Goal: Task Accomplishment & Management: Use online tool/utility

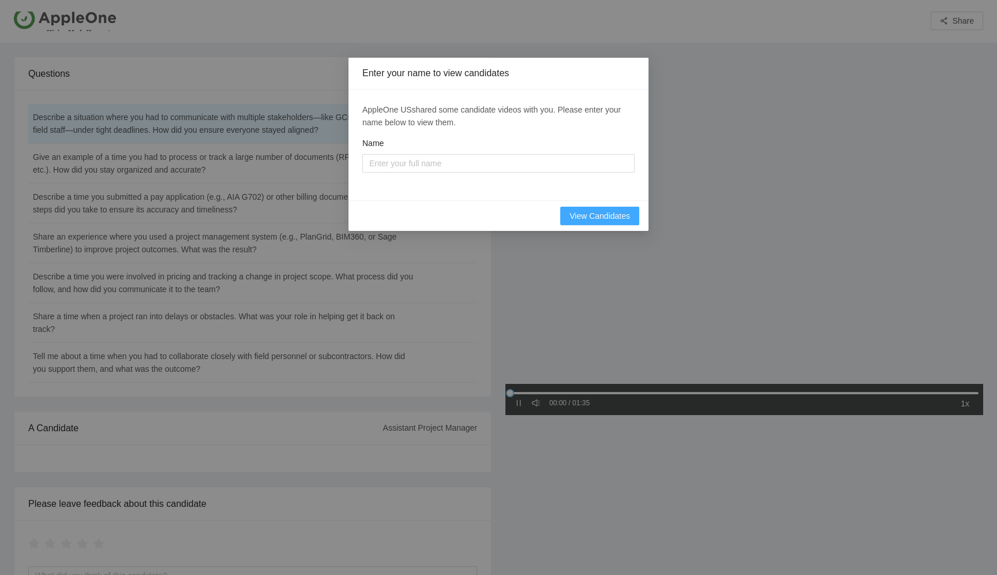
click at [592, 214] on span "View Candidates" at bounding box center [600, 216] width 61 height 13
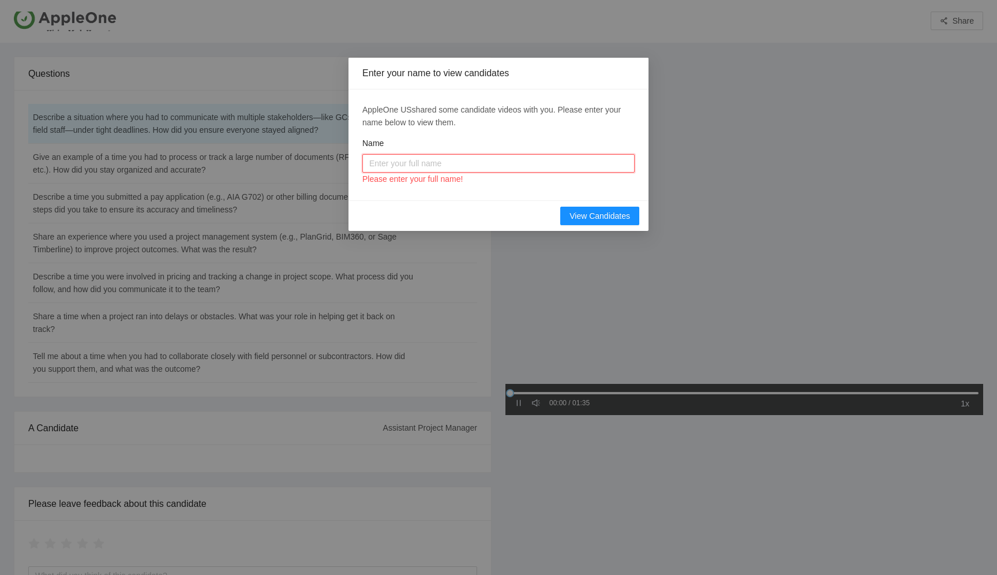
click at [454, 165] on input "Name" at bounding box center [498, 163] width 272 height 18
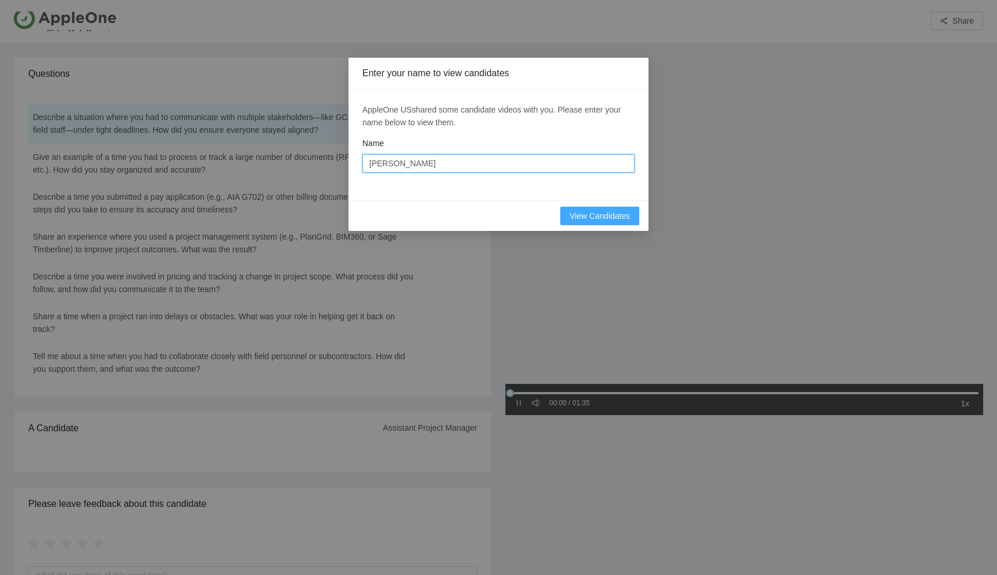
type input "Tomp Litchfield"
click at [586, 210] on span "View Candidates" at bounding box center [600, 216] width 61 height 13
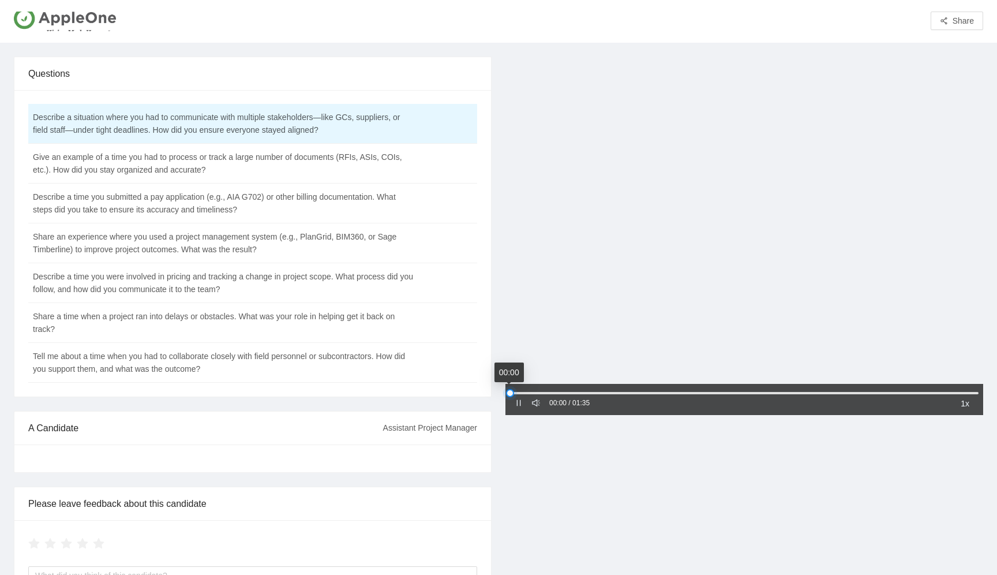
click at [512, 395] on div at bounding box center [510, 393] width 8 height 8
click at [522, 405] on icon "pause" at bounding box center [519, 403] width 8 height 8
click at [522, 405] on icon "caret-right" at bounding box center [519, 403] width 8 height 8
click at [197, 162] on td "Give an example of a time you had to process or track a large number of documen…" at bounding box center [223, 164] width 391 height 40
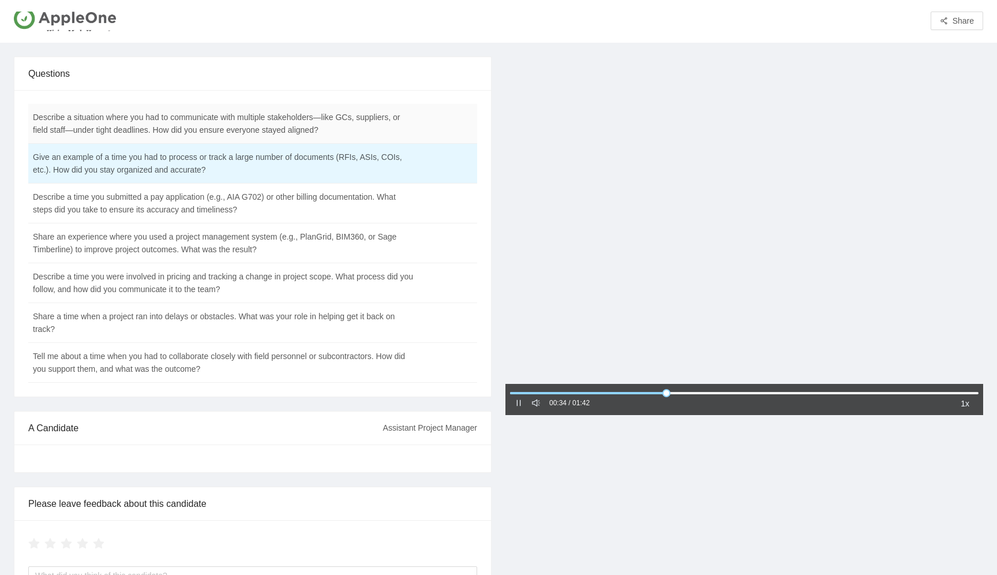
click at [284, 126] on td "Describe a situation where you had to communicate with multiple stakeholders—li…" at bounding box center [223, 124] width 391 height 40
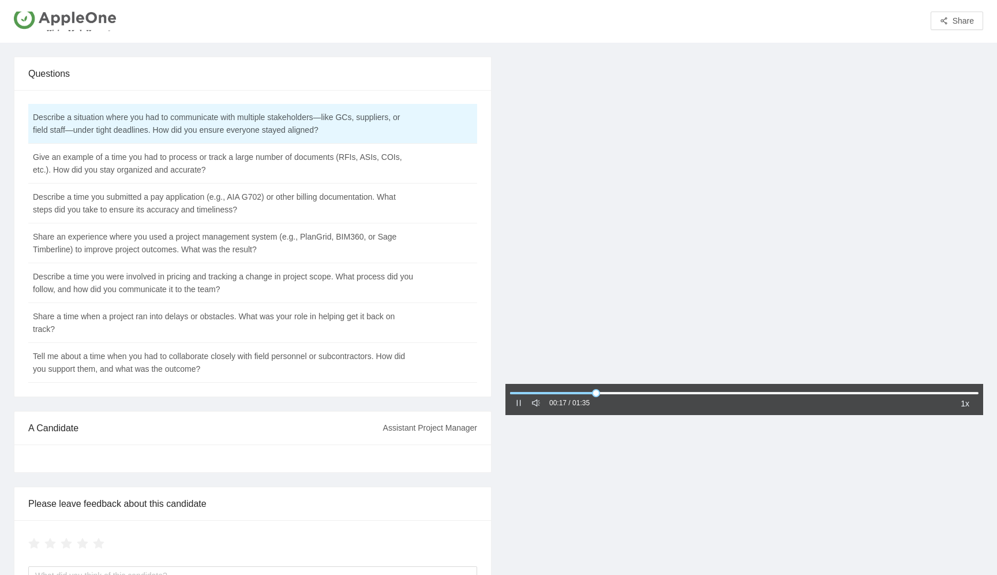
click at [515, 405] on icon "pause" at bounding box center [519, 403] width 8 height 8
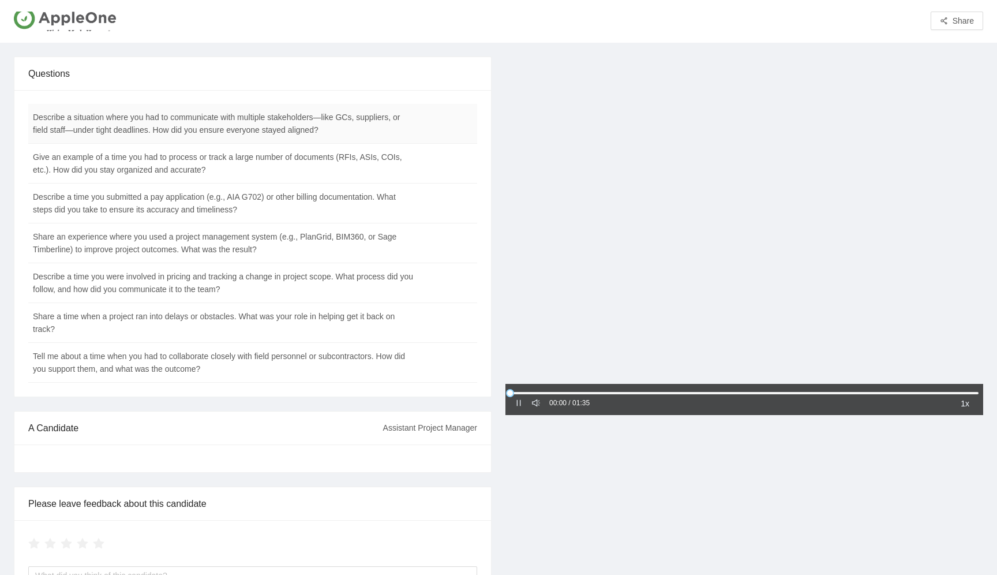
click at [112, 142] on td "Describe a situation where you had to communicate with multiple stakeholders—li…" at bounding box center [223, 124] width 391 height 40
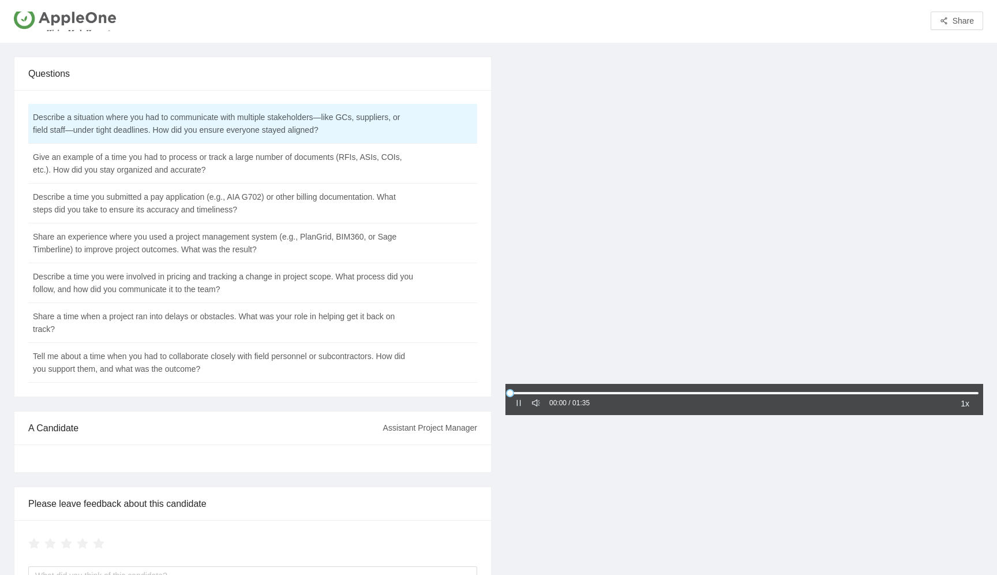
click at [597, 356] on div at bounding box center [745, 222] width 478 height 330
click at [513, 404] on div "00:00 / 01:35 1x" at bounding box center [745, 399] width 478 height 31
click at [519, 407] on icon "caret-right" at bounding box center [519, 403] width 8 height 8
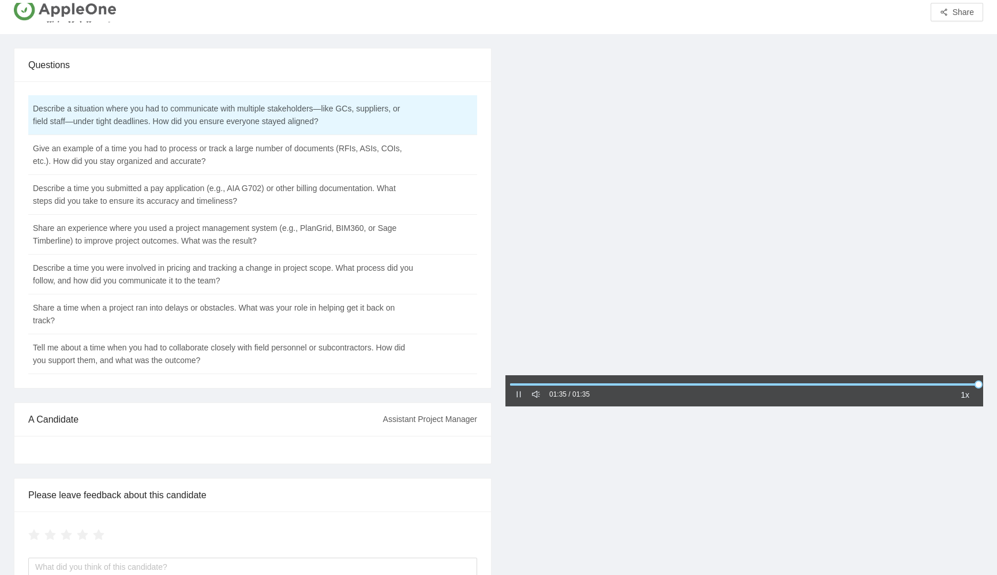
scroll to position [5, 0]
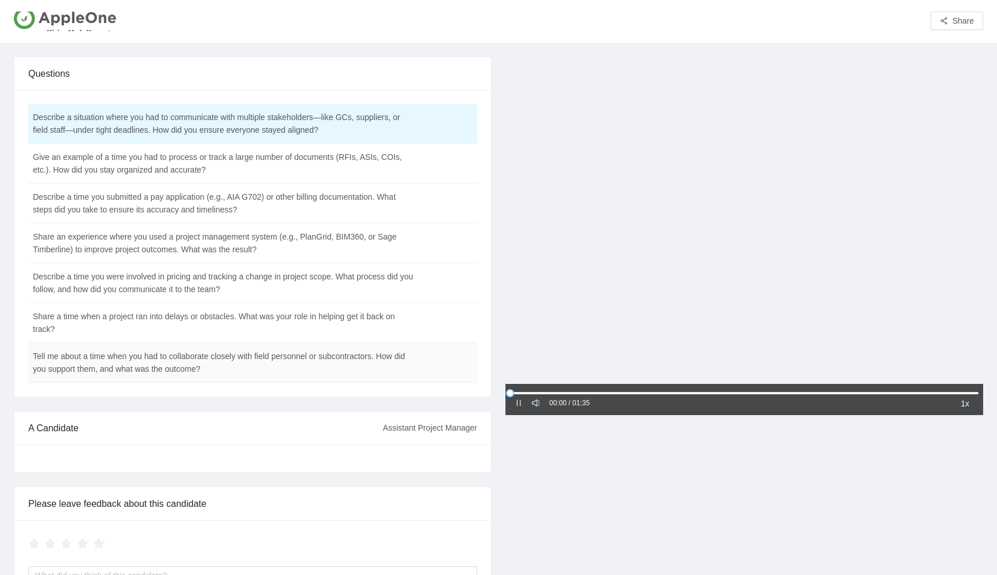
click at [279, 363] on td "Tell me about a time when you had to collaborate closely with field personnel o…" at bounding box center [223, 363] width 391 height 40
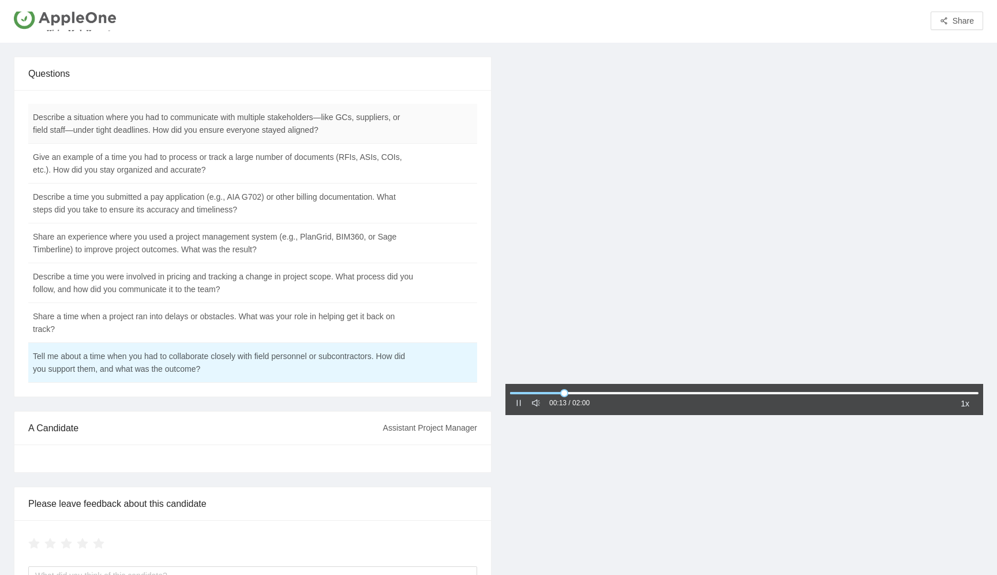
click at [236, 114] on td "Describe a situation where you had to communicate with multiple stakeholders—li…" at bounding box center [223, 124] width 391 height 40
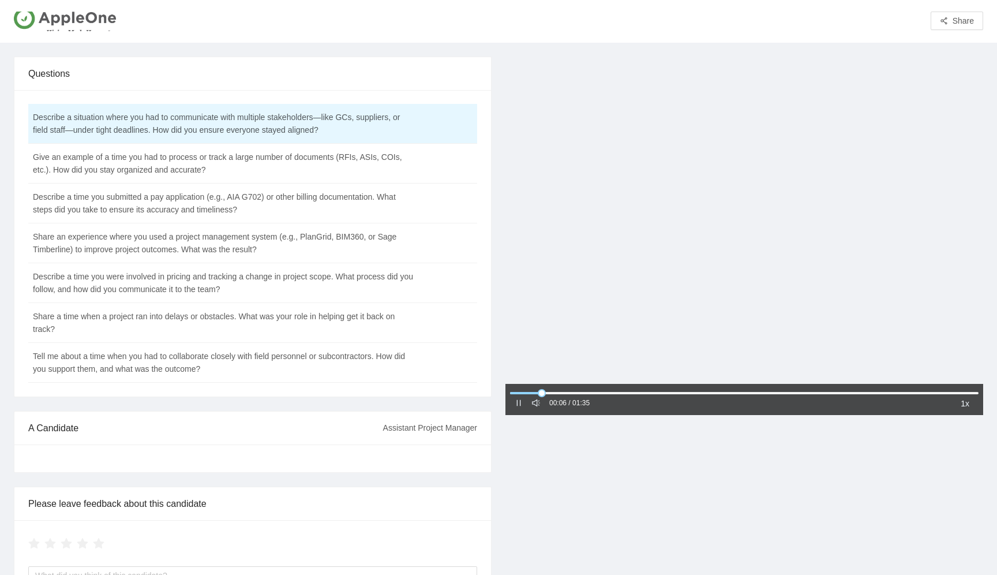
click at [518, 401] on icon "pause" at bounding box center [519, 403] width 8 height 8
